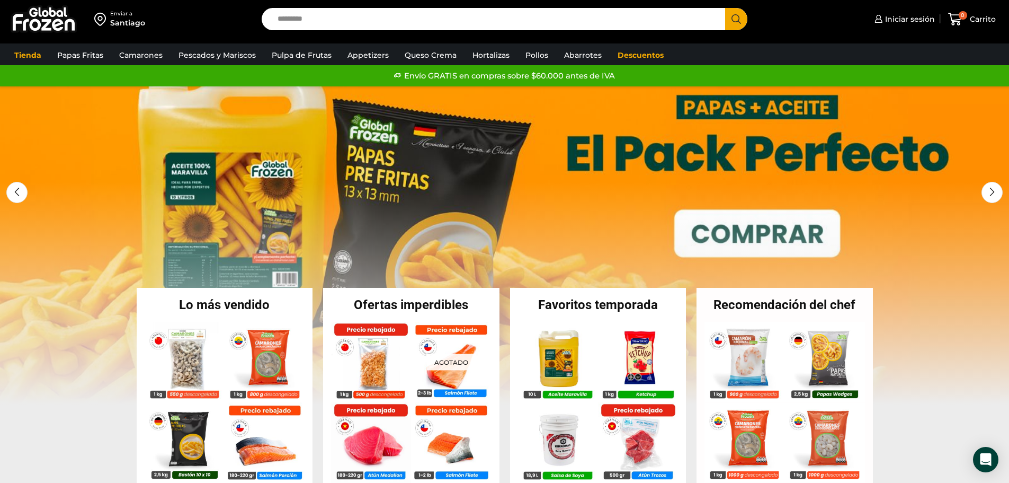
click at [750, 227] on link "1 / 3" at bounding box center [504, 245] width 1009 height 318
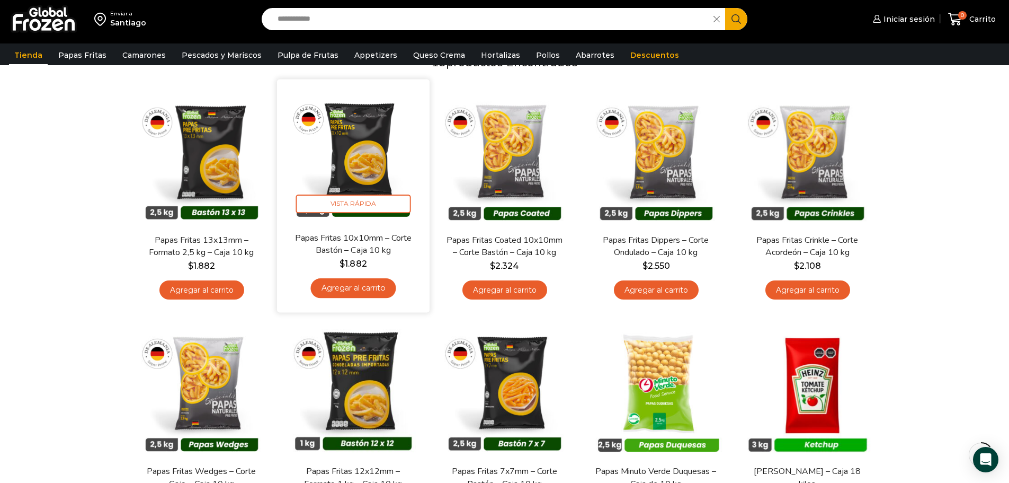
scroll to position [106, 0]
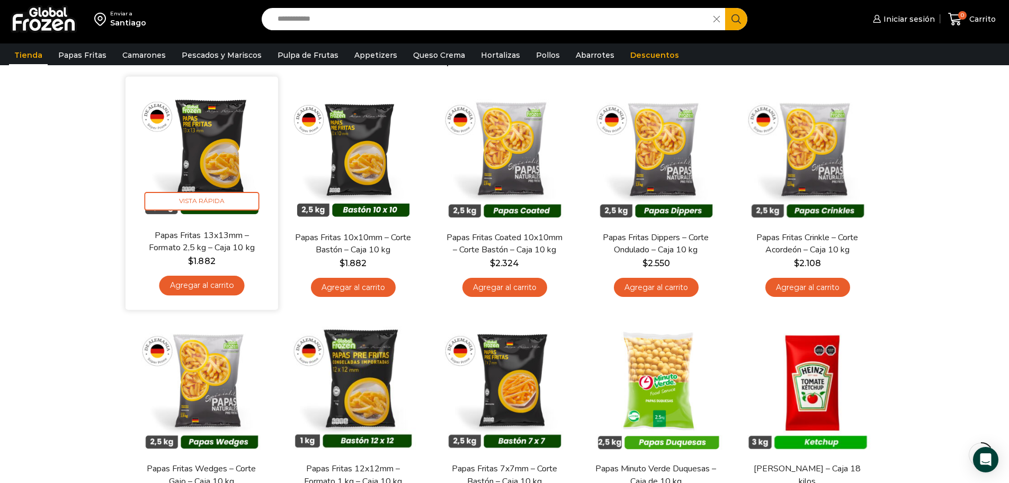
click at [195, 283] on link "Agregar al carrito" at bounding box center [201, 286] width 85 height 20
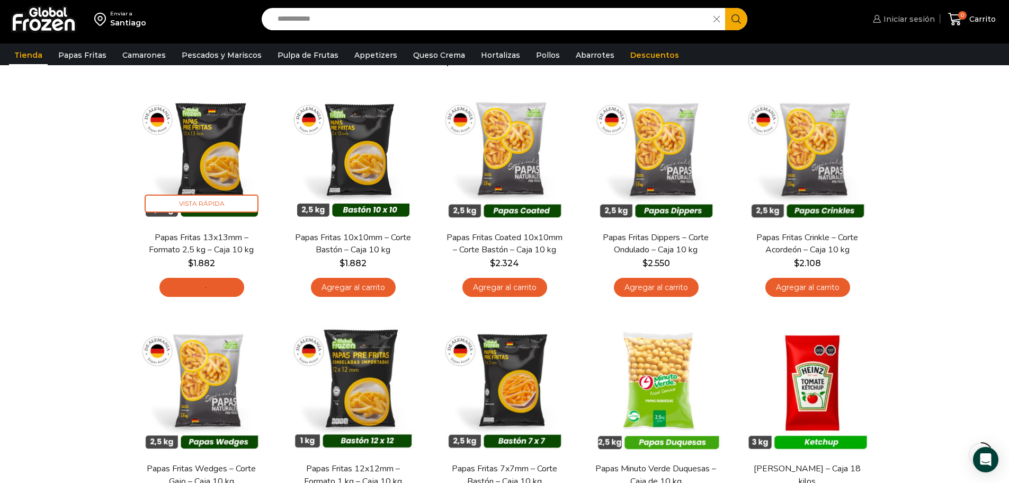
click at [916, 16] on span "Iniciar sesión" at bounding box center [908, 19] width 54 height 11
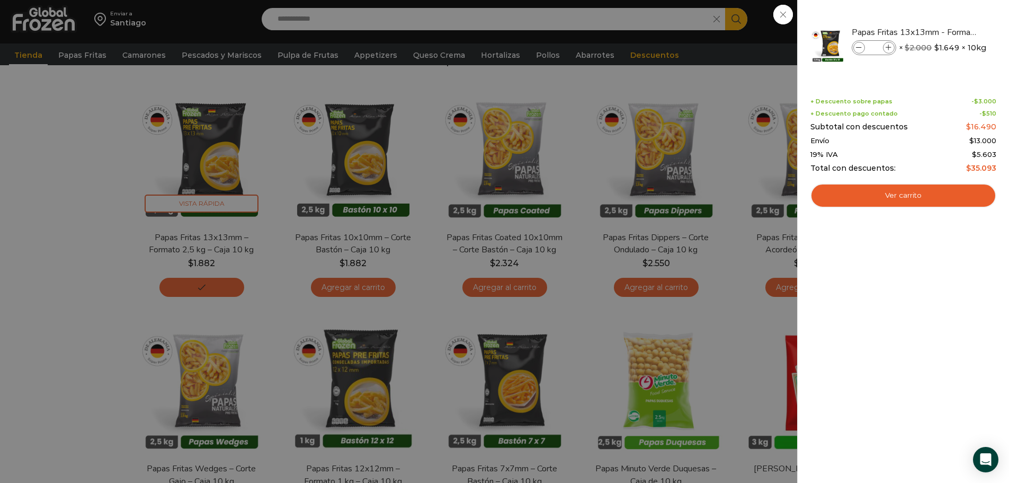
click at [904, 32] on div "Iniciar sesión Mi cuenta Login Register Iniciar sesión Por favor ingrese sus da…" at bounding box center [881, 19] width 241 height 25
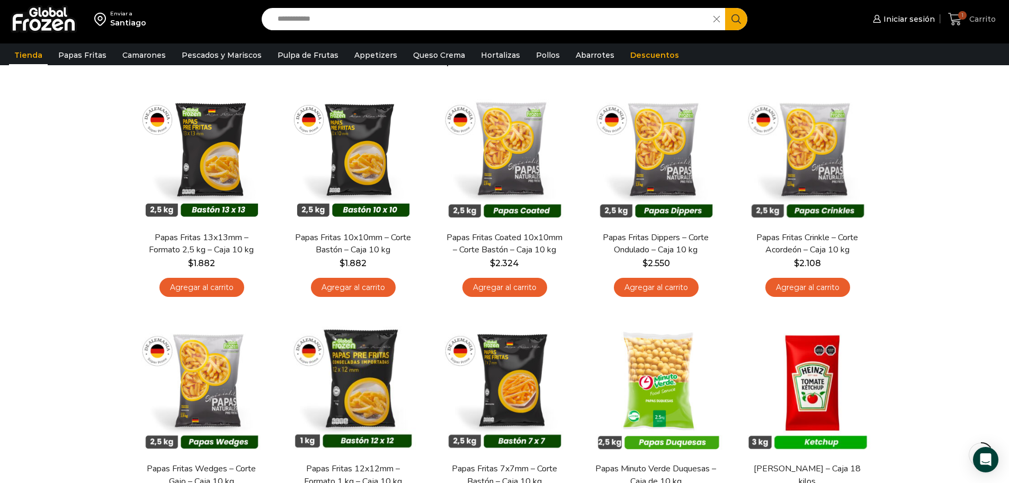
click at [983, 20] on span "Carrito" at bounding box center [981, 19] width 29 height 11
